Goal: Task Accomplishment & Management: Use online tool/utility

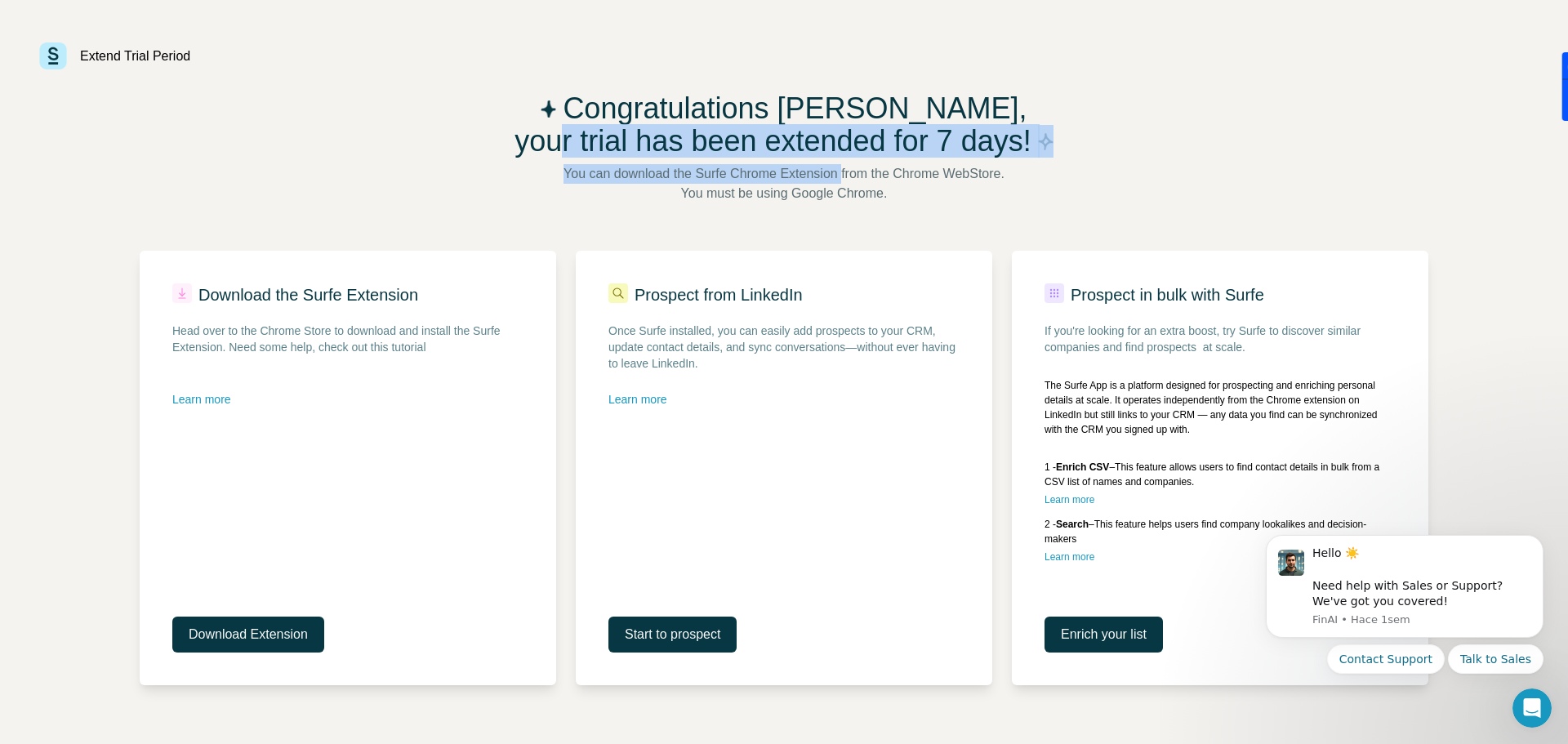
drag, startPoint x: 740, startPoint y: 134, endPoint x: 857, endPoint y: 170, distance: 122.4
click at [850, 167] on div "Congratulations [PERSON_NAME], your trial has been extended for 7 days! You can…" at bounding box center [783, 389] width 1288 height 593
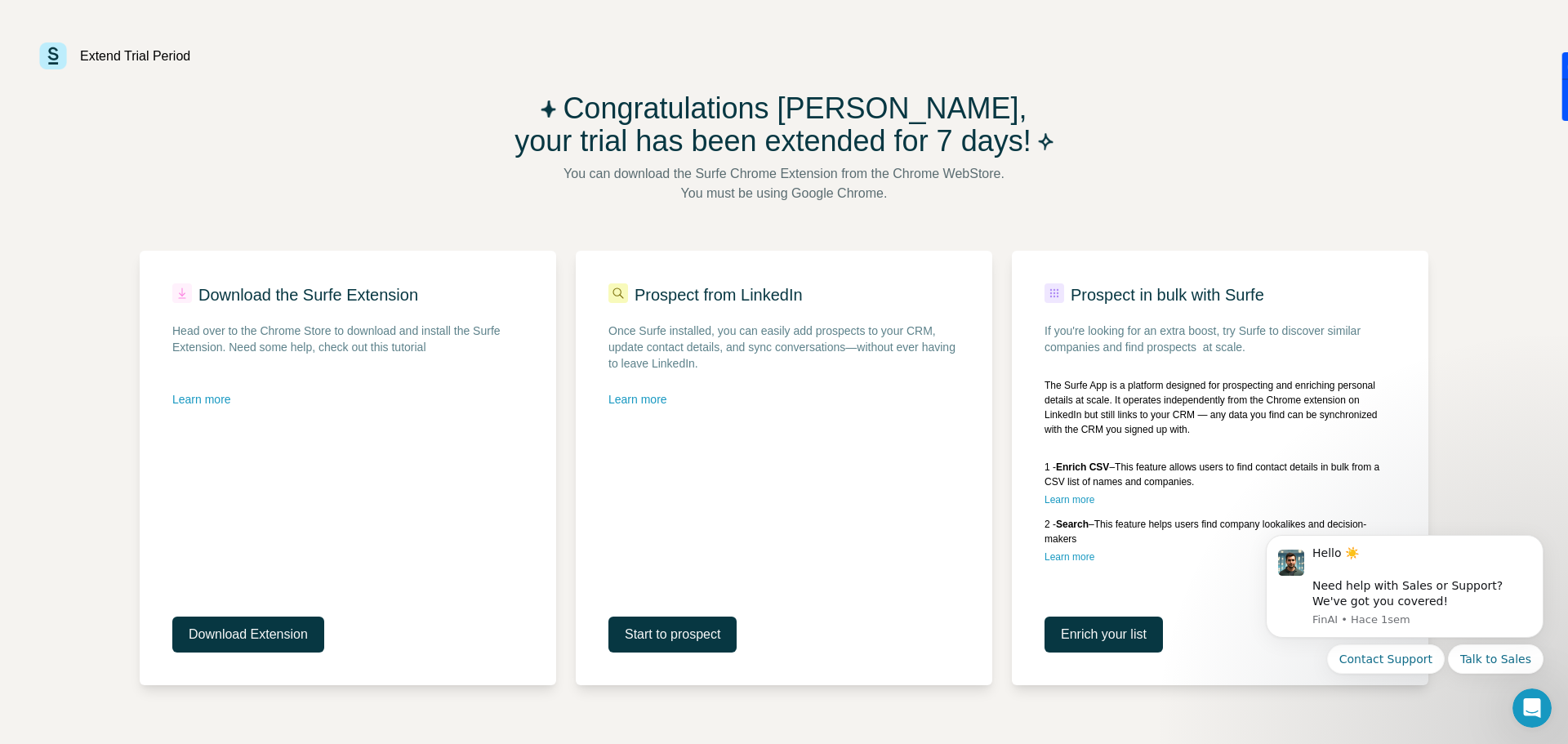
click at [871, 179] on span "You can download the Surfe Chrome Extension from the Chrome WebStore." at bounding box center [783, 173] width 441 height 19
drag, startPoint x: 911, startPoint y: 199, endPoint x: 697, endPoint y: 177, distance: 215.1
click at [697, 177] on div "You can download the Surfe Chrome Extension from the Chrome WebStore. You must …" at bounding box center [783, 183] width 441 height 39
click at [697, 177] on span "You can download the Surfe Chrome Extension from the Chrome WebStore." at bounding box center [783, 173] width 441 height 19
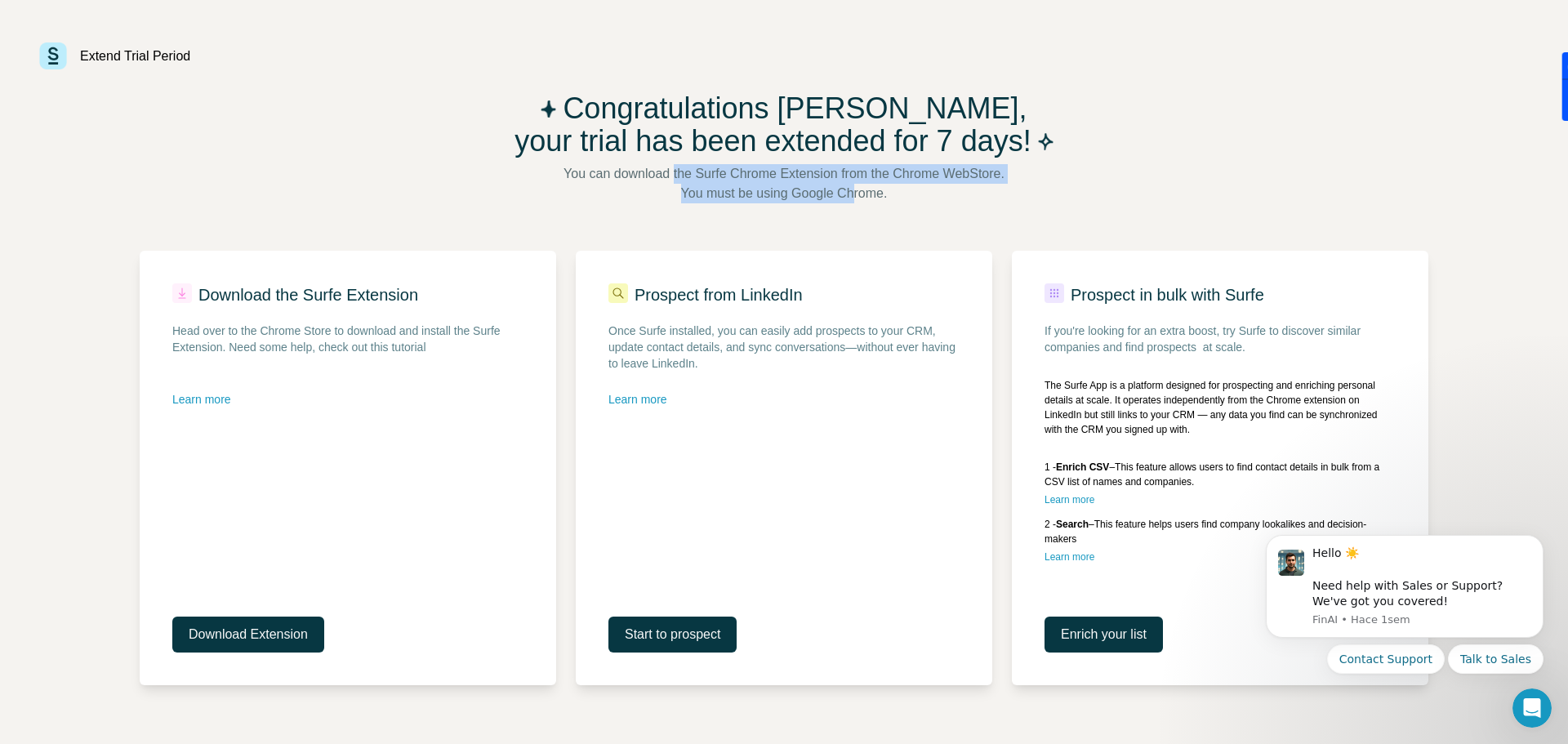
drag, startPoint x: 668, startPoint y: 189, endPoint x: 856, endPoint y: 190, distance: 188.0
click at [856, 190] on div "You can download the Surfe Chrome Extension from the Chrome WebStore. You must …" at bounding box center [783, 183] width 441 height 39
click at [856, 190] on span "You must be using Google Chrome." at bounding box center [784, 193] width 206 height 19
drag, startPoint x: 856, startPoint y: 190, endPoint x: 880, endPoint y: 198, distance: 25.3
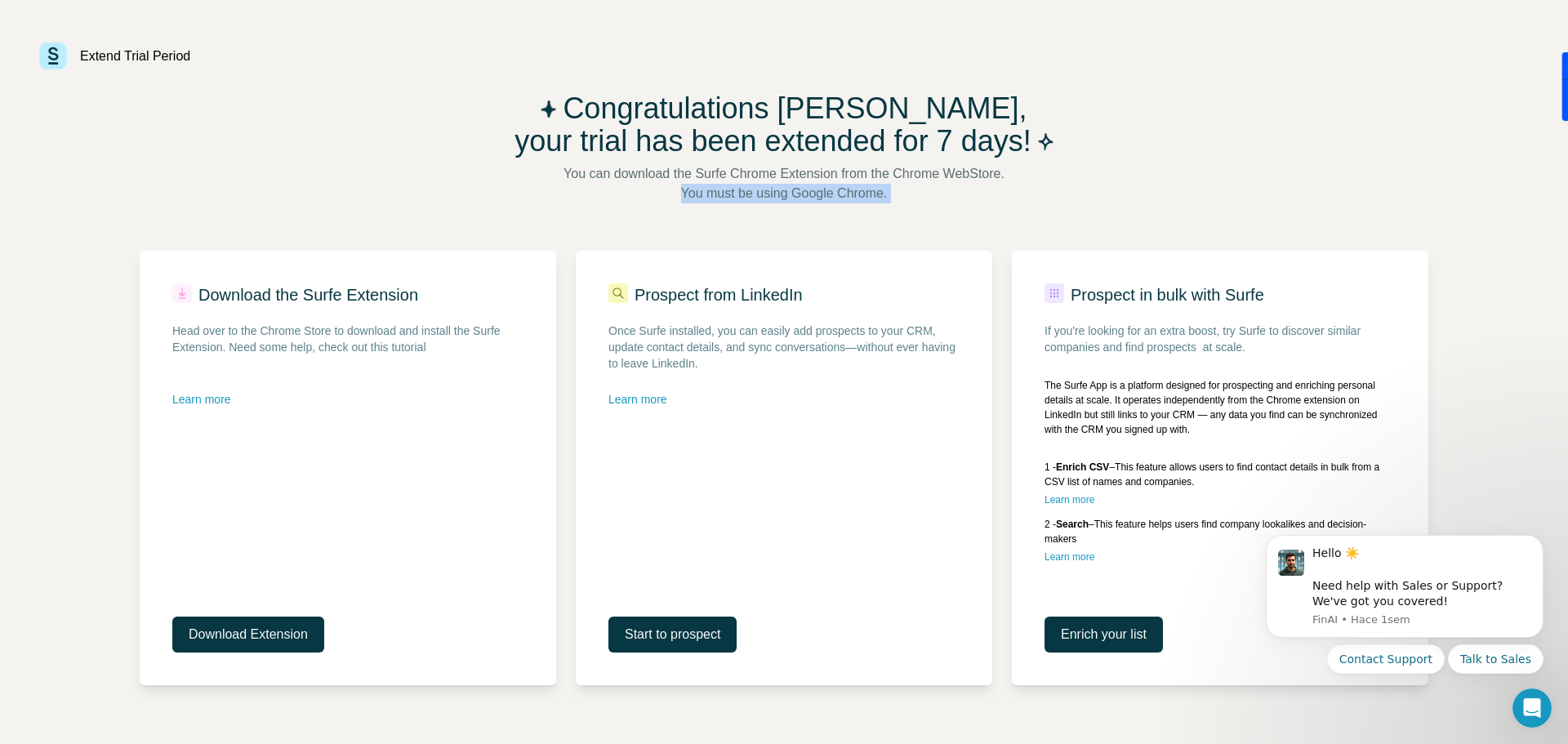
click at [856, 190] on span "You must be using Google Chrome." at bounding box center [784, 193] width 206 height 19
